Goal: Complete application form

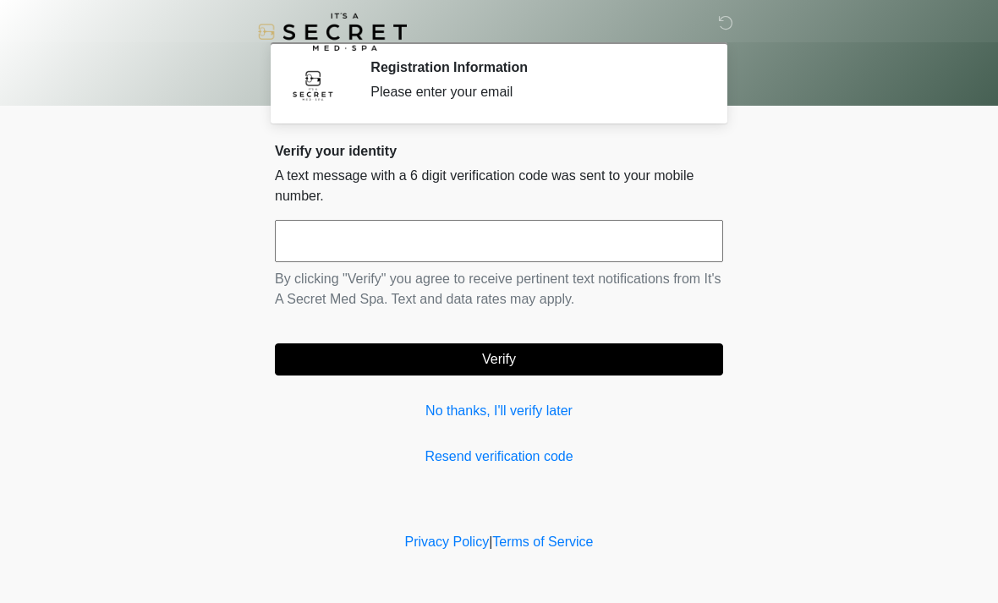
click at [455, 406] on link "No thanks, I'll verify later" at bounding box center [499, 411] width 448 height 20
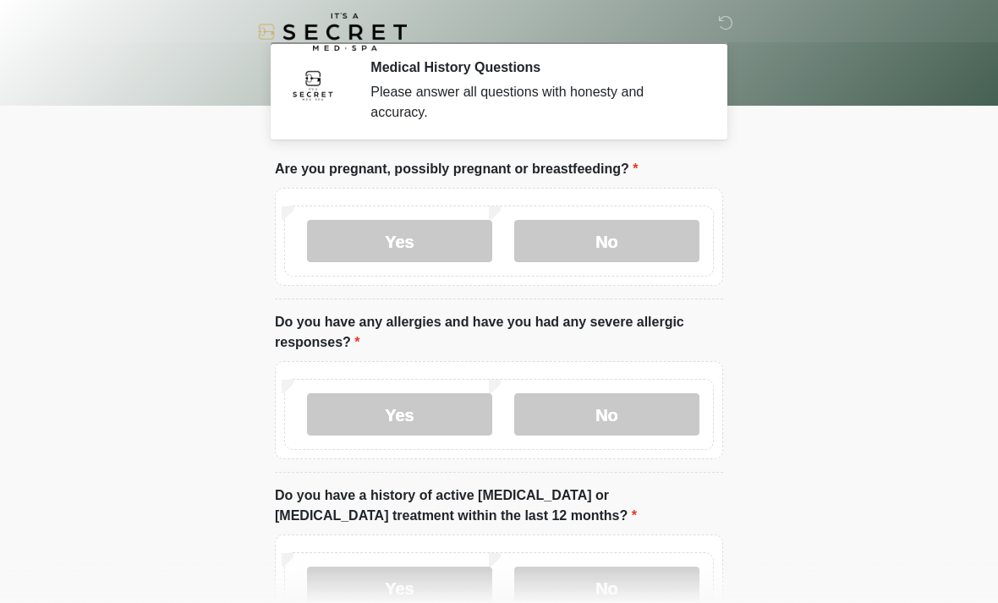
click at [646, 238] on label "No" at bounding box center [606, 241] width 185 height 42
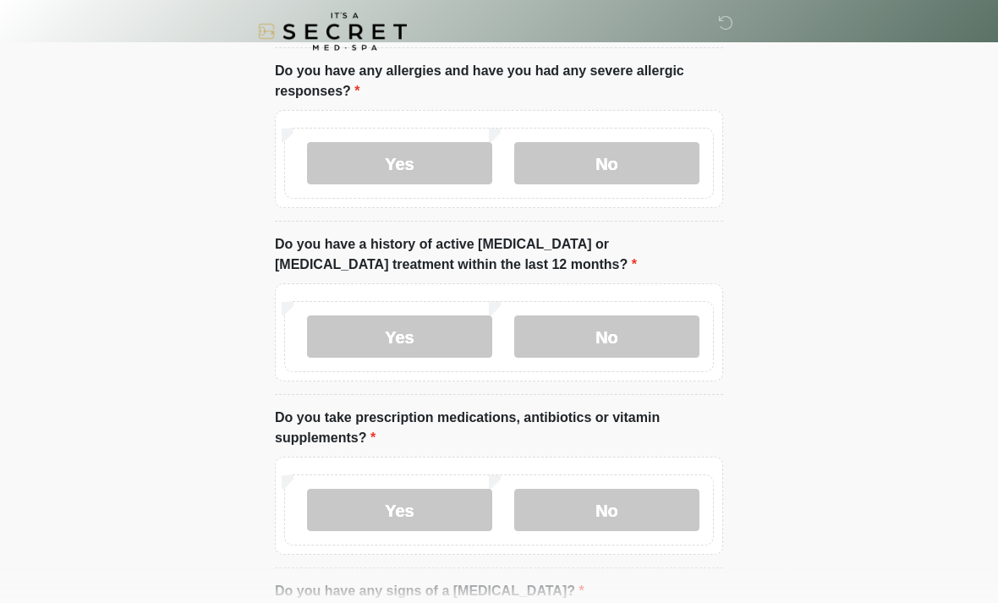
scroll to position [269, 0]
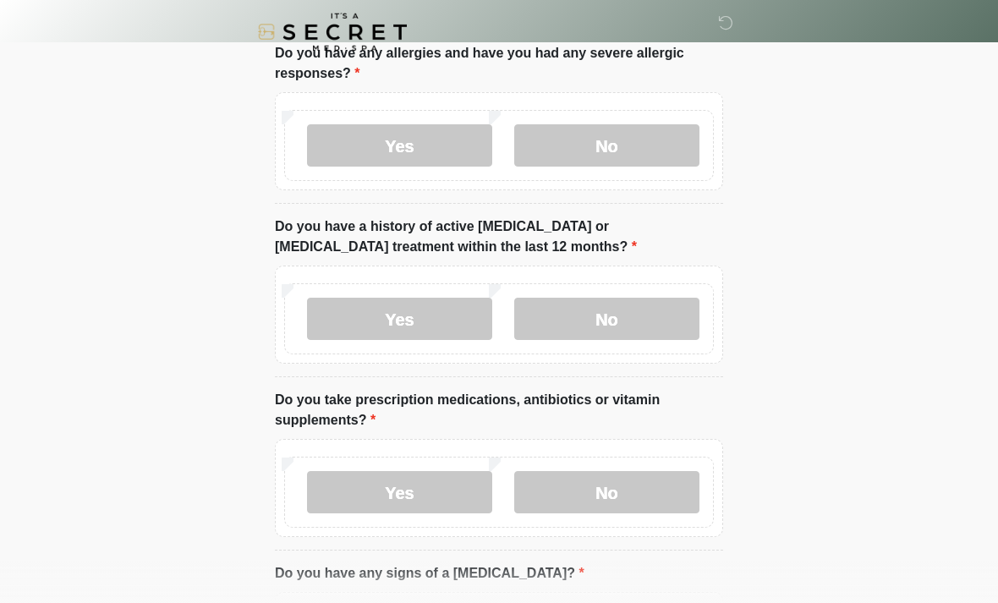
click at [663, 152] on label "No" at bounding box center [606, 145] width 185 height 42
click at [657, 314] on label "No" at bounding box center [606, 319] width 185 height 42
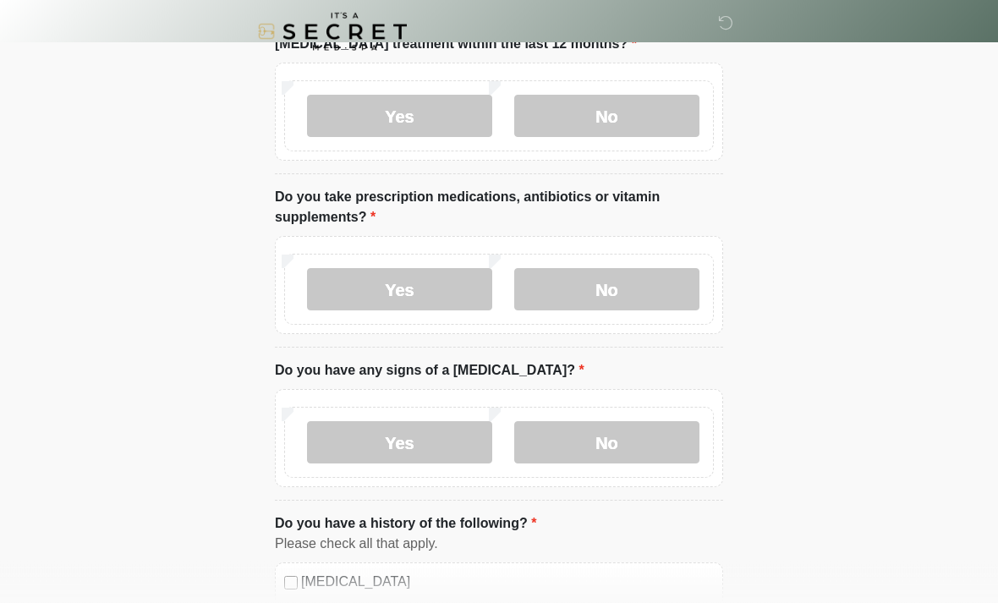
click at [636, 281] on label "No" at bounding box center [606, 290] width 185 height 42
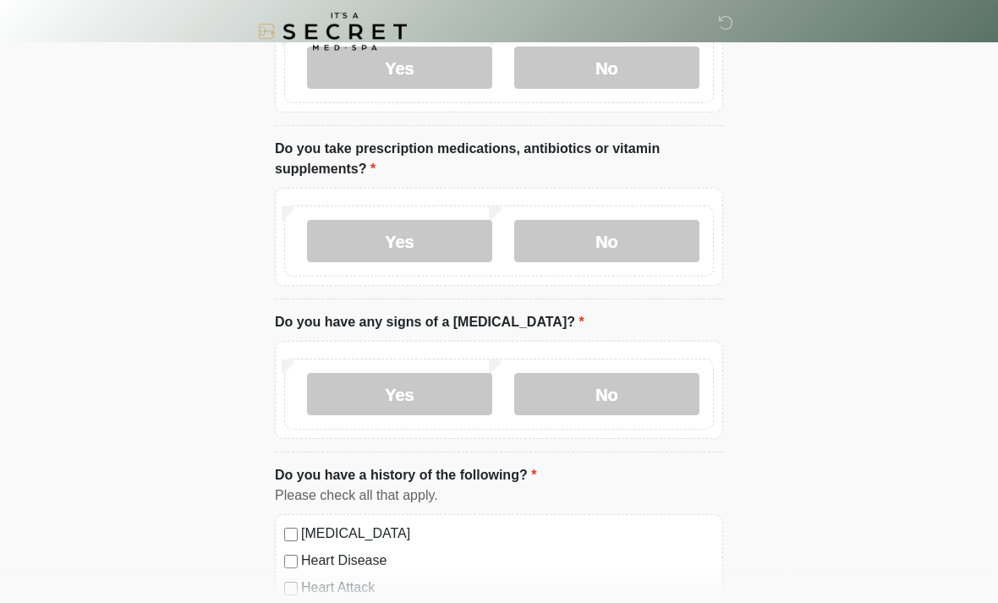
scroll to position [612, 0]
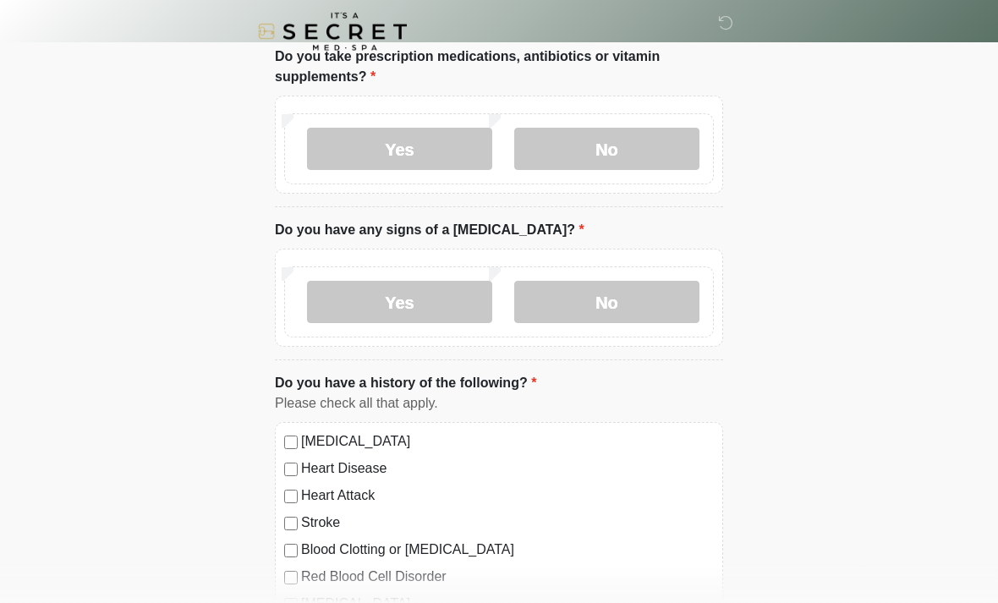
click at [666, 302] on label "No" at bounding box center [606, 303] width 185 height 42
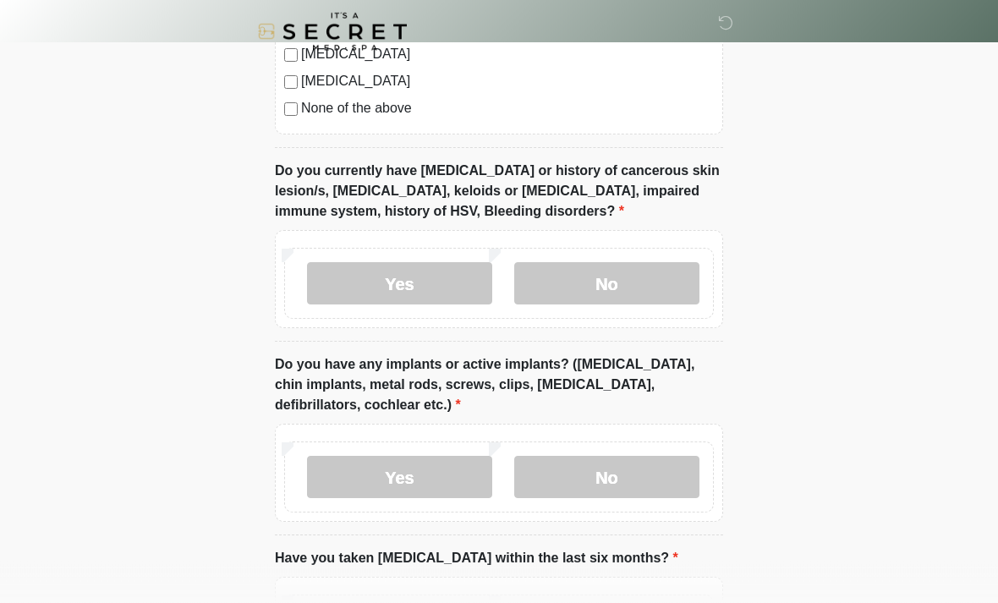
scroll to position [1249, 0]
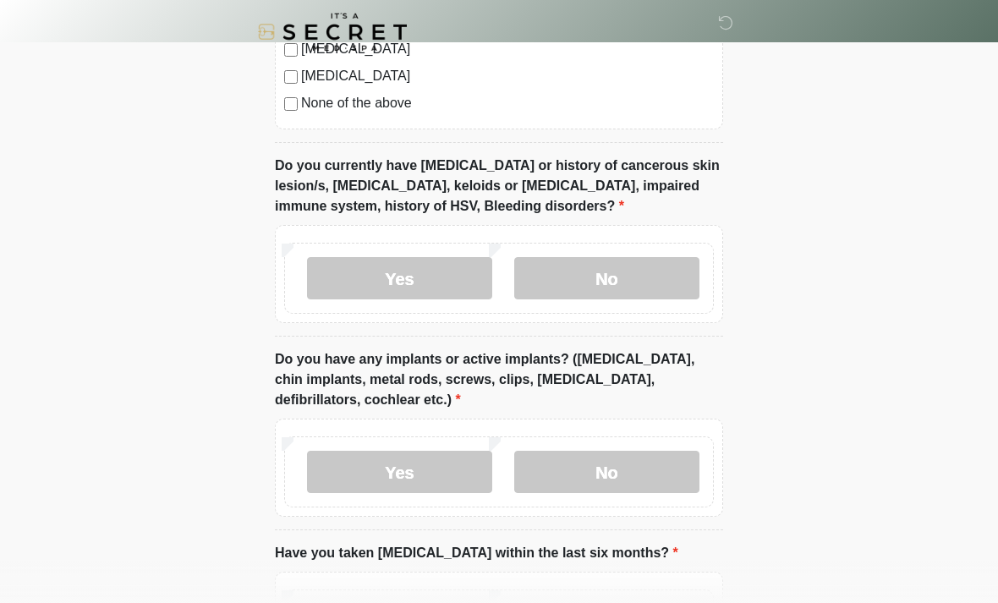
click at [677, 273] on label "No" at bounding box center [606, 278] width 185 height 42
click at [645, 481] on label "No" at bounding box center [606, 472] width 185 height 42
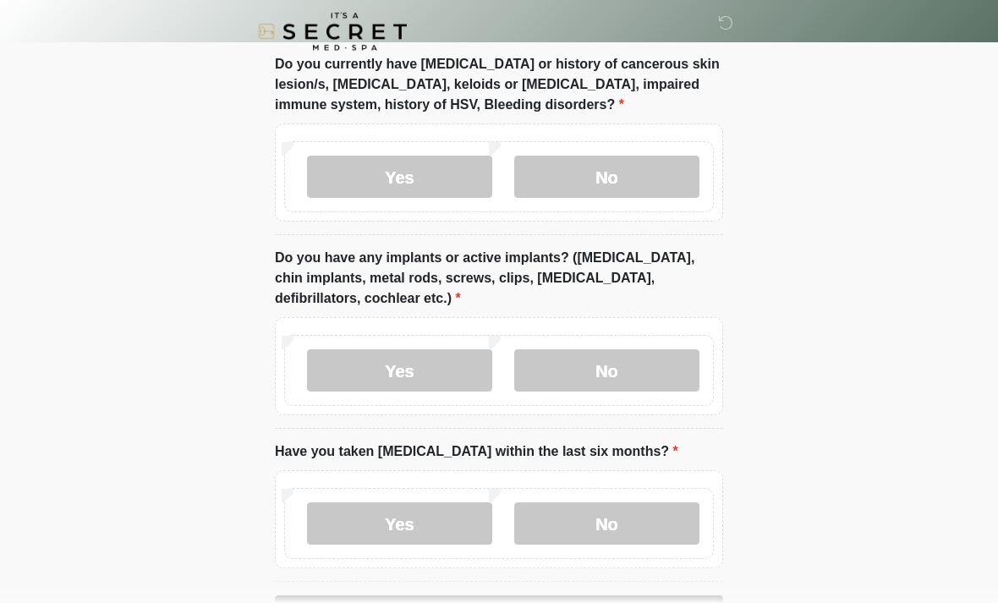
scroll to position [1409, 0]
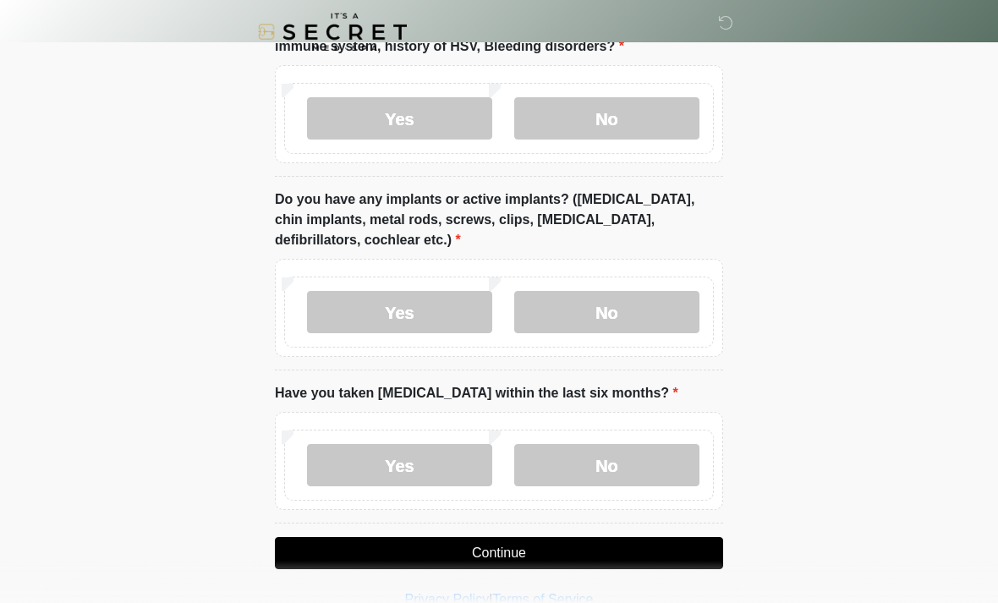
click at [646, 465] on label "No" at bounding box center [606, 465] width 185 height 42
click at [657, 562] on button "Continue" at bounding box center [499, 553] width 448 height 32
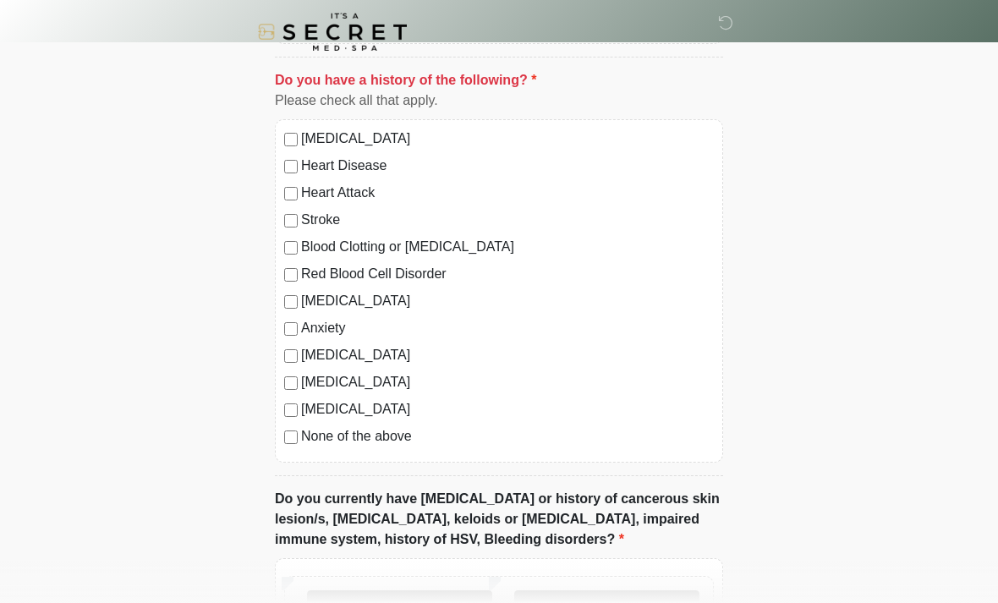
click at [349, 433] on label "None of the above" at bounding box center [507, 436] width 413 height 20
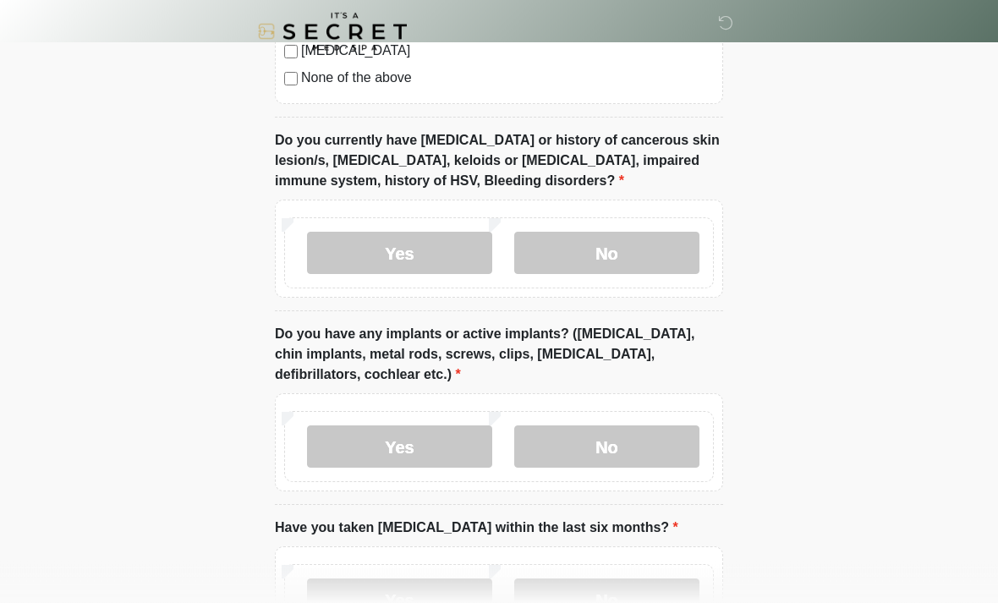
scroll to position [1409, 0]
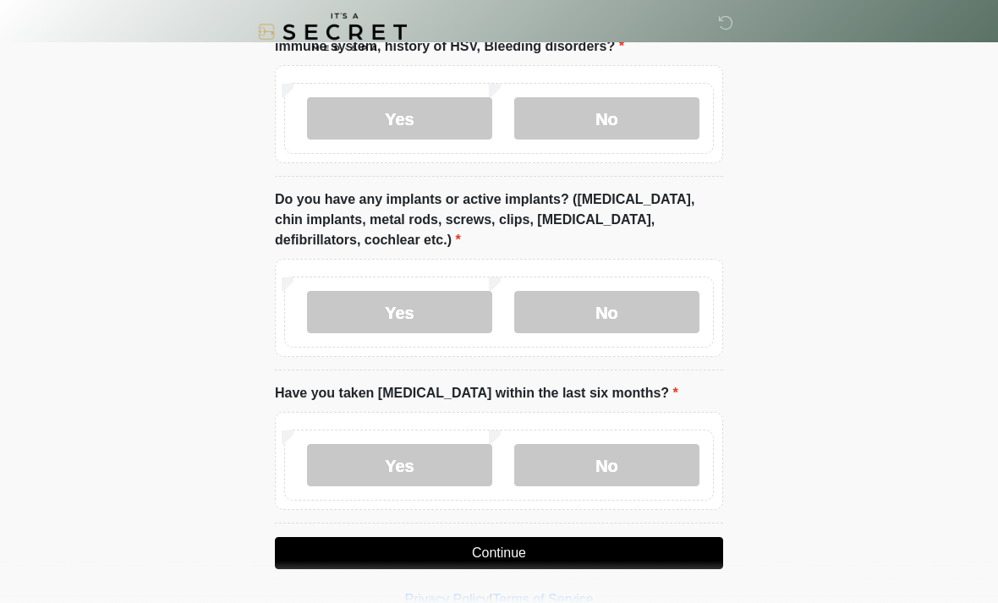
click at [545, 547] on button "Continue" at bounding box center [499, 553] width 448 height 32
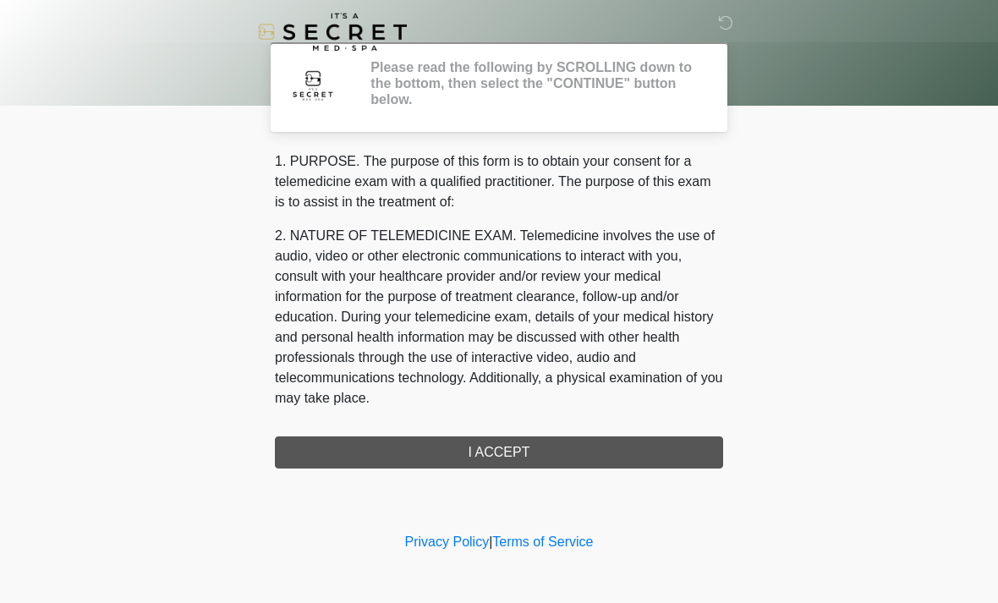
scroll to position [0, 0]
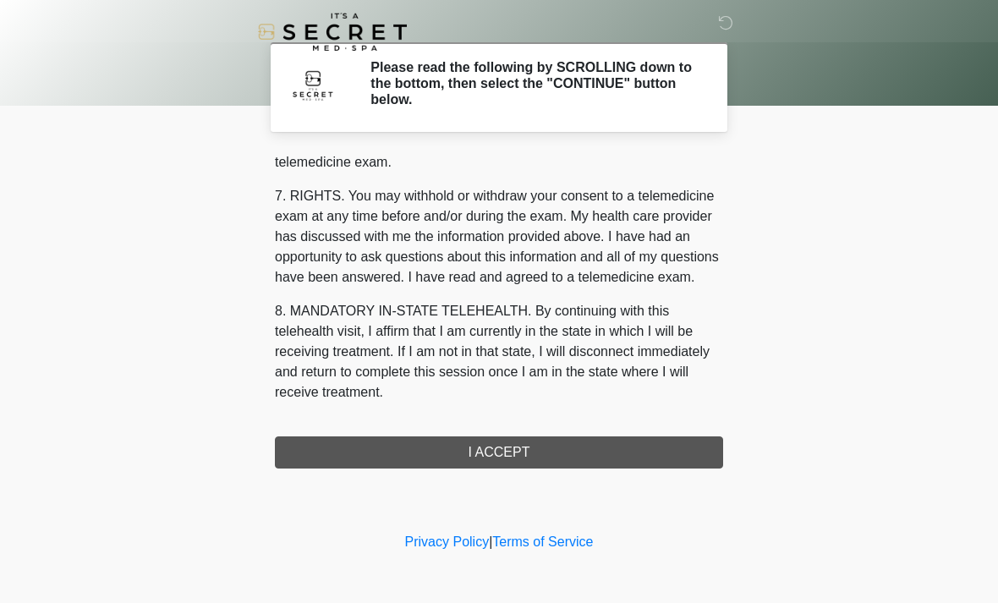
click at [601, 458] on div "1. PURPOSE. The purpose of this form is to obtain your consent for a telemedici…" at bounding box center [499, 309] width 448 height 317
click at [601, 457] on button "I ACCEPT" at bounding box center [499, 453] width 448 height 32
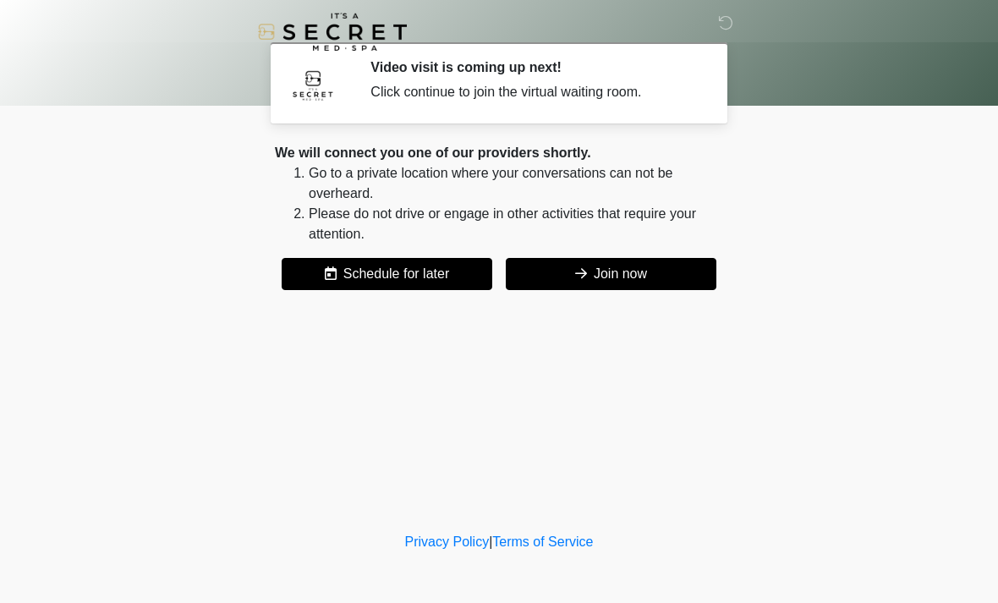
click at [668, 265] on button "Join now" at bounding box center [611, 274] width 211 height 32
